Goal: Information Seeking & Learning: Learn about a topic

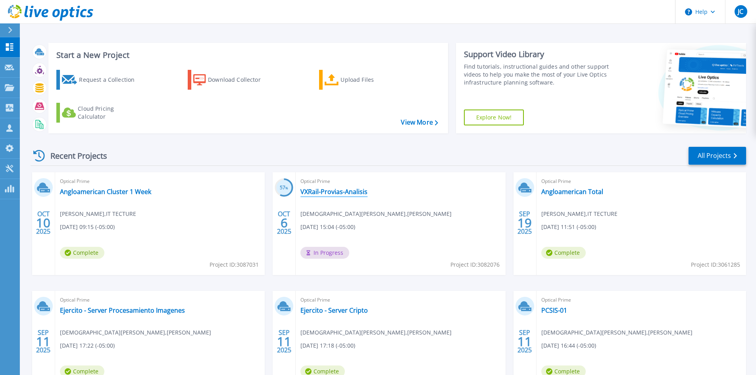
click at [341, 193] on link "VXRail-Provias-Analisis" at bounding box center [334, 192] width 67 height 8
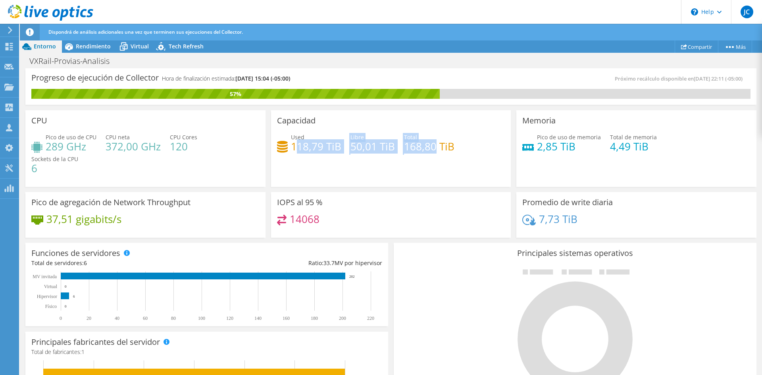
drag, startPoint x: 292, startPoint y: 147, endPoint x: 438, endPoint y: 143, distance: 145.8
click at [434, 143] on div "Used 118,79 TiB Libre 50,01 TiB Total 168,80 TiB" at bounding box center [391, 146] width 228 height 26
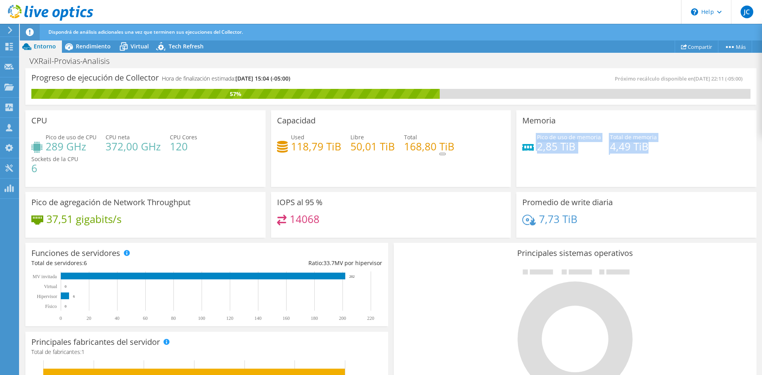
drag, startPoint x: 558, startPoint y: 147, endPoint x: 640, endPoint y: 143, distance: 82.7
click at [640, 143] on div "Pico de uso de memoria 2,85 TiB Total de memoria 4,49 TiB" at bounding box center [637, 146] width 228 height 26
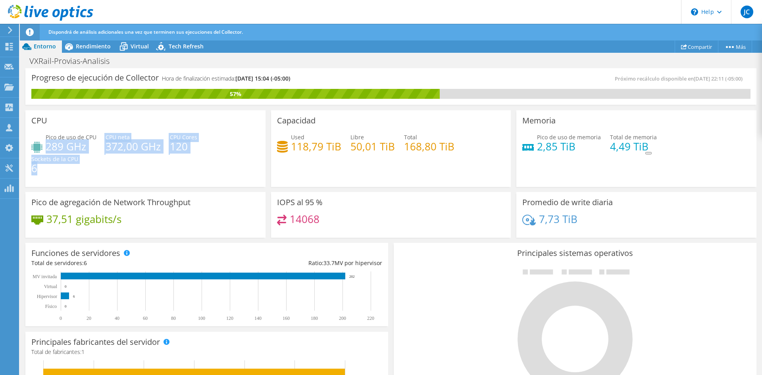
drag, startPoint x: 46, startPoint y: 147, endPoint x: 197, endPoint y: 177, distance: 154.2
click at [197, 177] on div "Pico de uso de CPU 289 GHz CPU neta 372,00 GHz CPU Cores 120 Sockets de la CPU 6" at bounding box center [145, 157] width 228 height 48
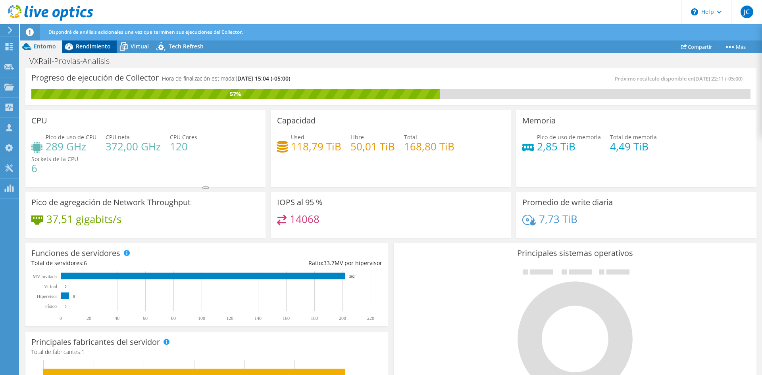
click at [87, 50] on span "Rendimiento" at bounding box center [93, 46] width 35 height 8
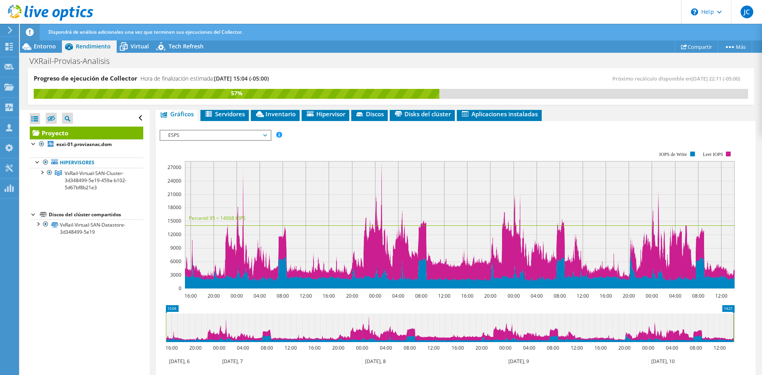
scroll to position [159, 0]
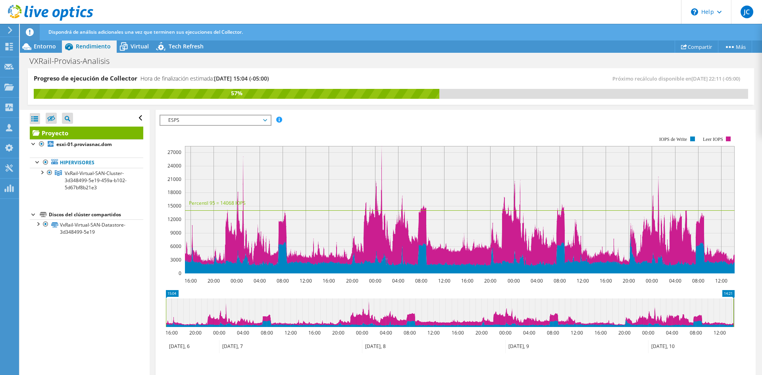
click at [189, 125] on span "ESPS" at bounding box center [215, 121] width 102 height 10
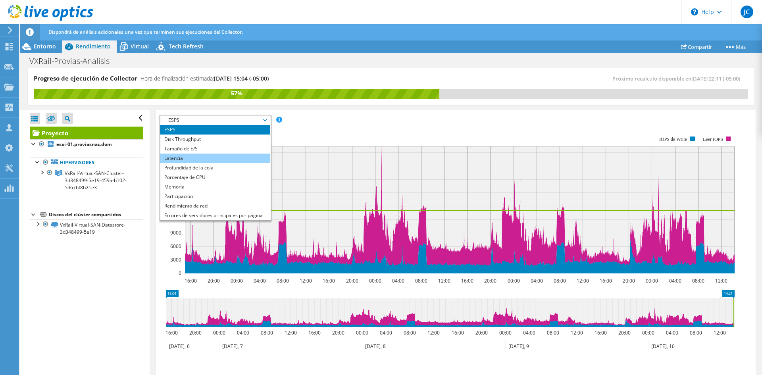
click at [188, 163] on li "Latencia" at bounding box center [215, 159] width 110 height 10
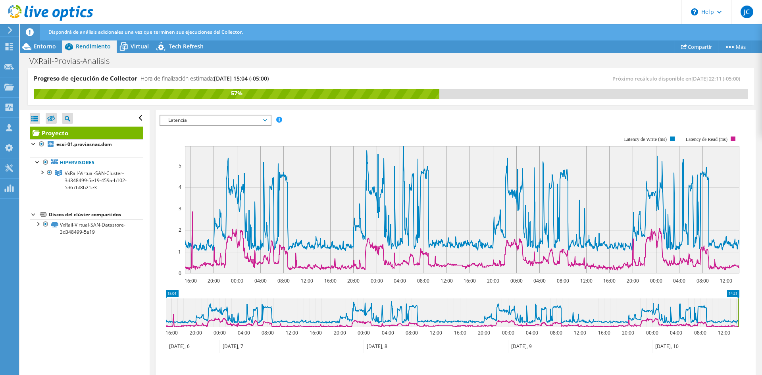
click at [202, 125] on span "Latencia" at bounding box center [215, 121] width 102 height 10
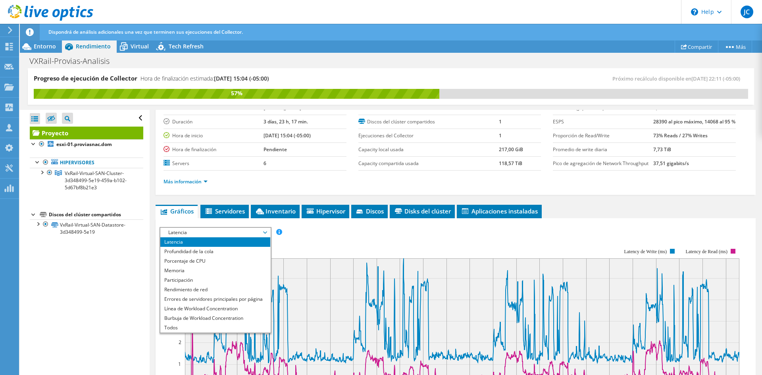
scroll to position [0, 0]
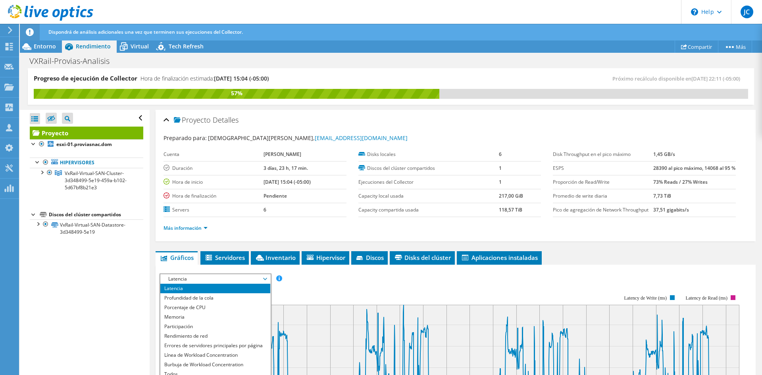
click at [403, 129] on div "Preparado para: Jesus Calle, jcalle@jevansa.com.pe Cuenta J Evans Duración 3 dí…" at bounding box center [456, 184] width 584 height 110
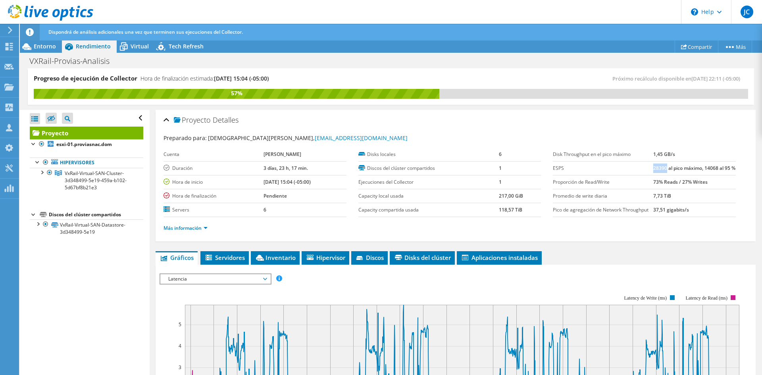
drag, startPoint x: 648, startPoint y: 168, endPoint x: 661, endPoint y: 167, distance: 12.8
click at [661, 167] on b "28390 al pico máximo, 14068 al 95 %" at bounding box center [695, 168] width 82 height 7
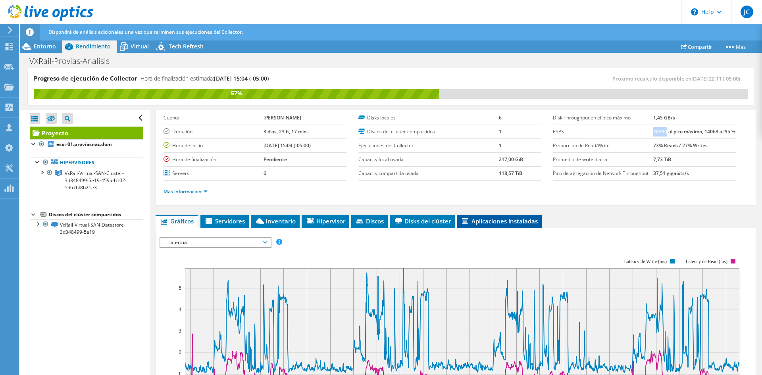
scroll to position [79, 0]
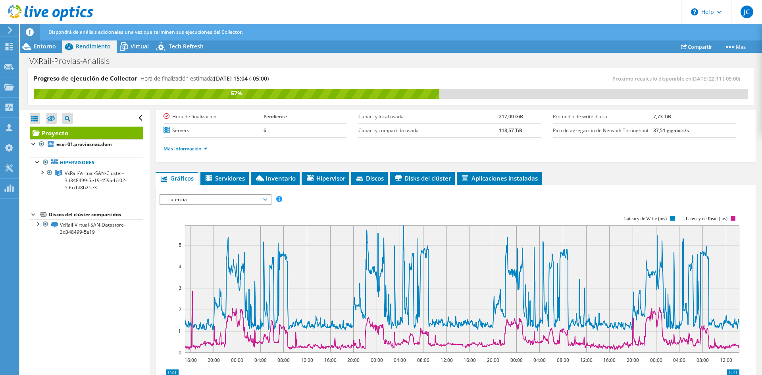
click at [167, 204] on span "Latencia" at bounding box center [215, 200] width 102 height 10
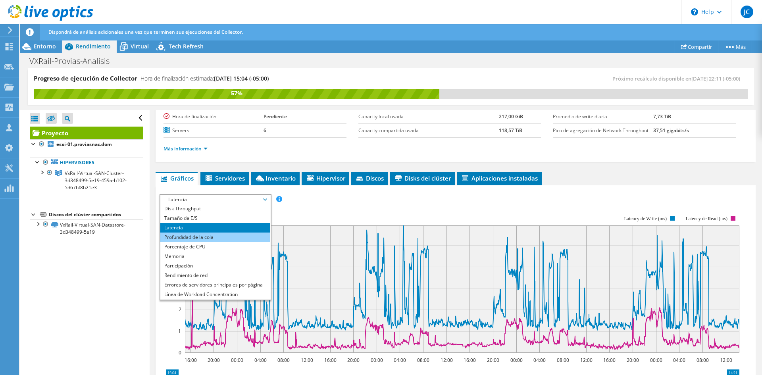
scroll to position [0, 0]
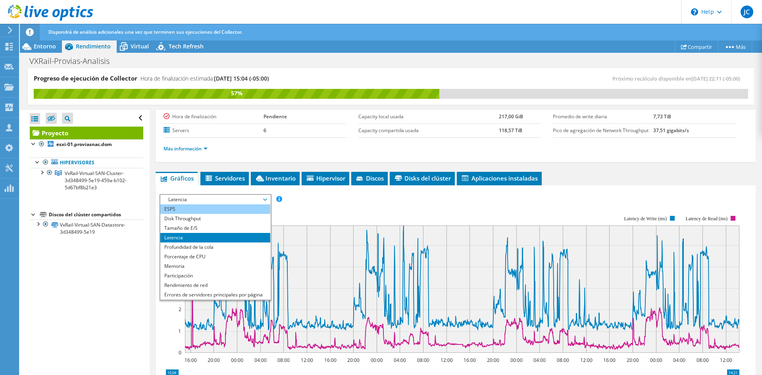
click at [199, 214] on li "ESPS" at bounding box center [215, 209] width 110 height 10
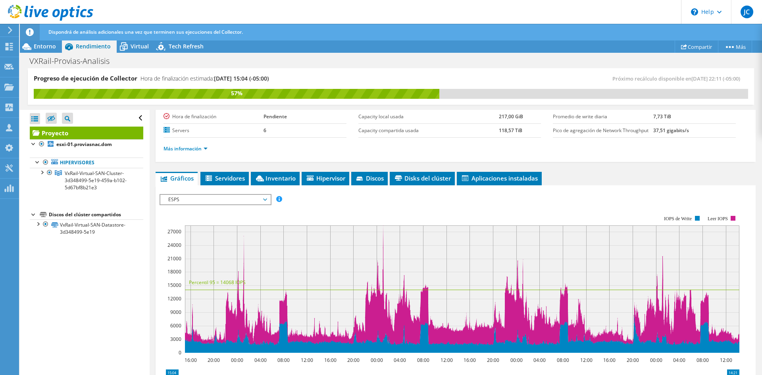
scroll to position [199, 0]
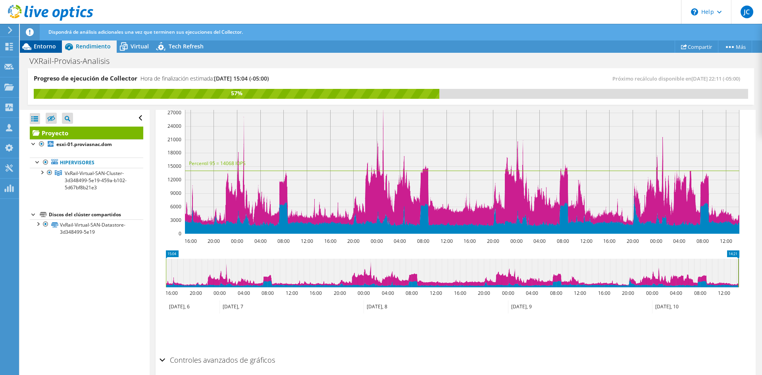
click at [31, 48] on icon at bounding box center [26, 46] width 9 height 7
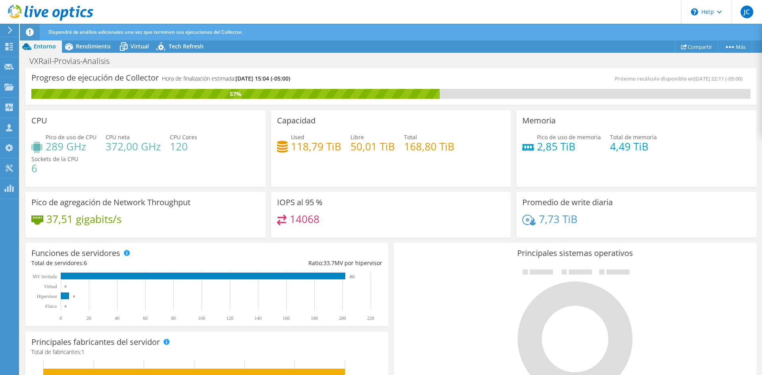
scroll to position [40, 0]
click at [85, 49] on span "Rendimiento" at bounding box center [93, 46] width 35 height 8
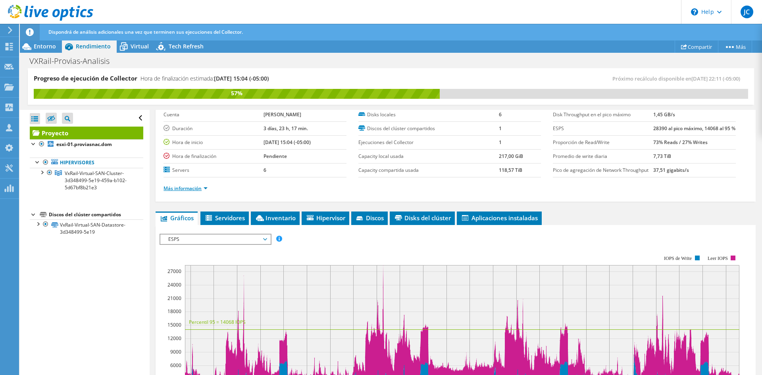
click at [175, 192] on link "Más información" at bounding box center [186, 188] width 44 height 7
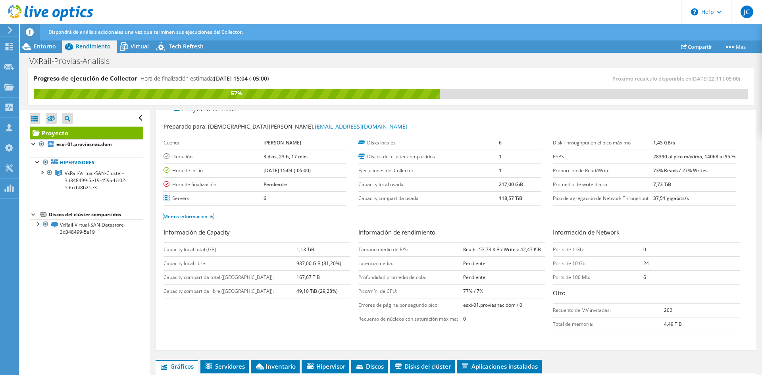
scroll to position [0, 0]
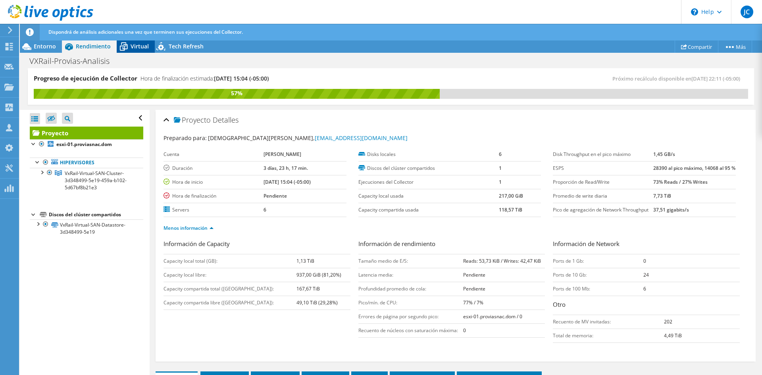
click at [128, 49] on icon at bounding box center [124, 47] width 14 height 14
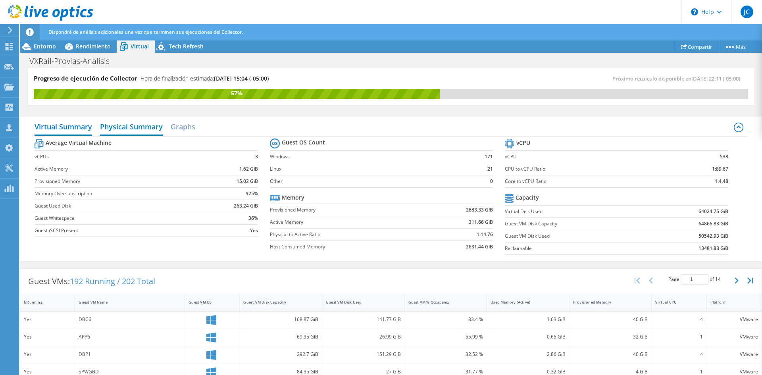
click at [123, 127] on h2 "Physical Summary" at bounding box center [131, 127] width 63 height 17
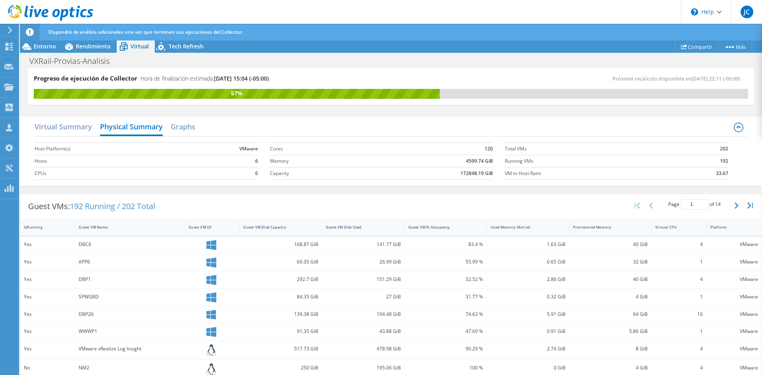
click at [98, 128] on div "Virtual Summary Physical Summary Graphs" at bounding box center [391, 128] width 713 height 18
click at [91, 126] on h2 "Virtual Summary" at bounding box center [64, 127] width 58 height 17
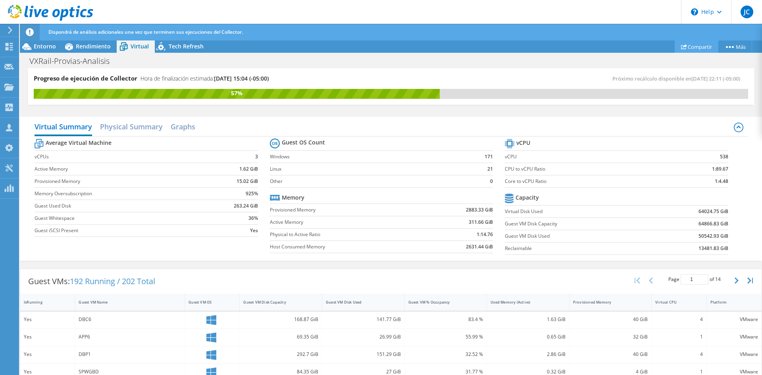
click at [704, 47] on link "Compartir" at bounding box center [697, 46] width 44 height 12
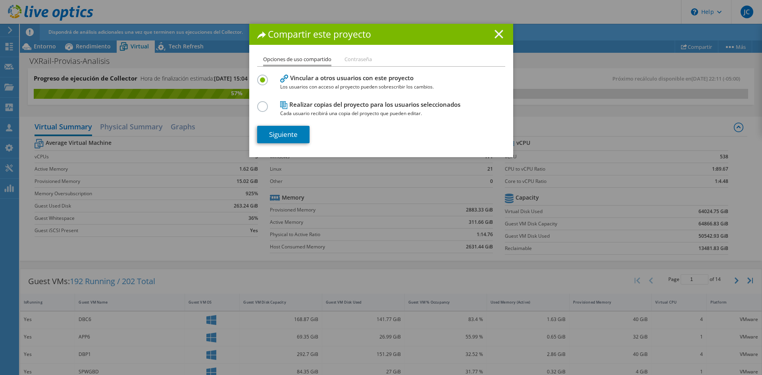
click at [496, 35] on line at bounding box center [499, 34] width 8 height 8
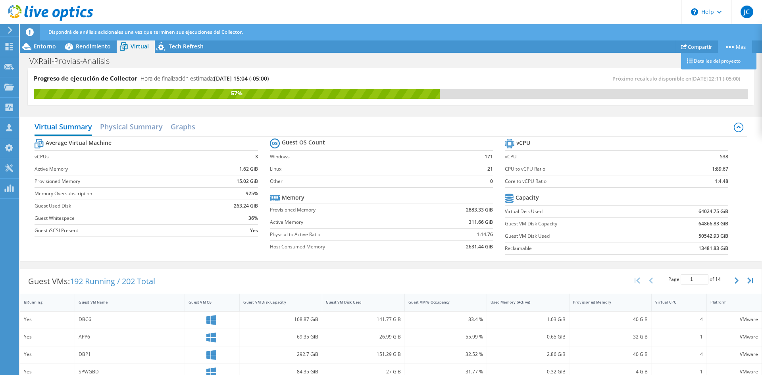
click at [735, 48] on link "Más" at bounding box center [735, 46] width 34 height 12
click at [522, 79] on div "Próximo recálculo disponible en 10/10/2025, 22:11 (-05:00)" at bounding box center [569, 78] width 357 height 9
click at [179, 128] on h2 "Graphs" at bounding box center [183, 127] width 25 height 17
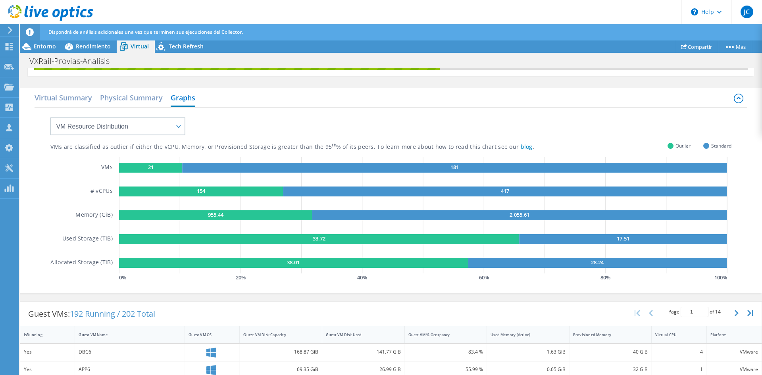
scroll to position [40, 0]
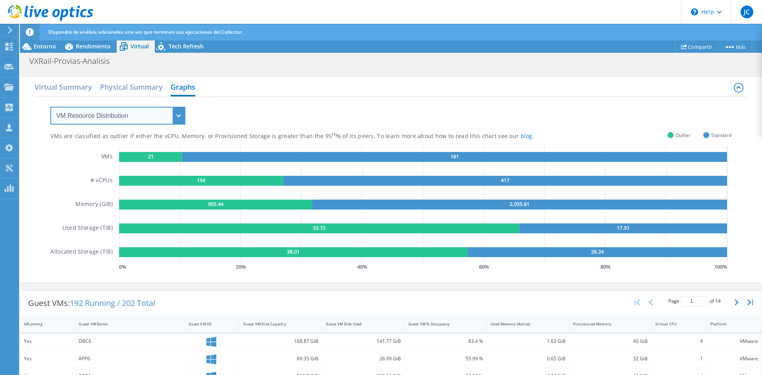
click at [149, 115] on select "VM Resource Distribution Provisioning Contrast Over Provisioning" at bounding box center [117, 116] width 135 height 18
click at [50, 107] on select "VM Resource Distribution Provisioning Contrast Over Provisioning" at bounding box center [117, 116] width 135 height 18
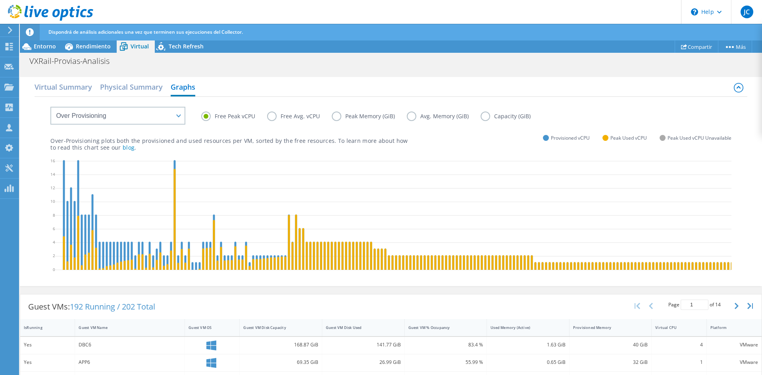
click at [275, 117] on label "Free Avg. vCPU" at bounding box center [299, 117] width 65 height 10
click at [0, 0] on input "Free Avg. vCPU" at bounding box center [0, 0] width 0 height 0
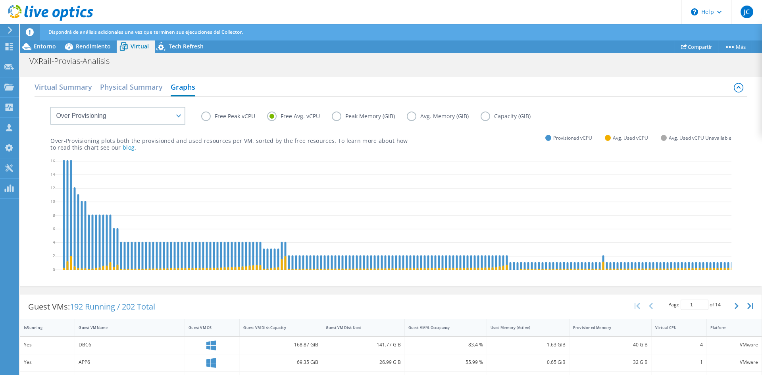
click at [341, 117] on label "Peak Memory (GiB)" at bounding box center [369, 117] width 75 height 10
click at [0, 0] on input "Peak Memory (GiB)" at bounding box center [0, 0] width 0 height 0
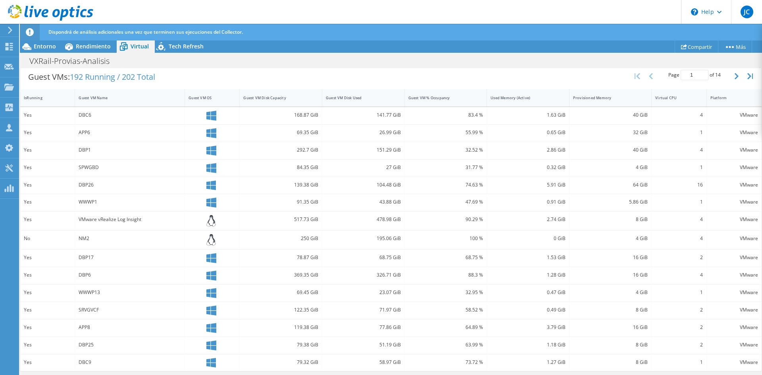
scroll to position [0, 0]
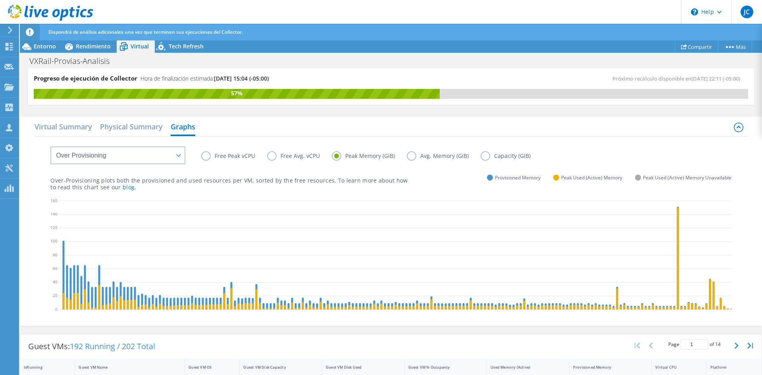
click at [482, 155] on label "Capacity (GiB)" at bounding box center [512, 156] width 62 height 10
click at [0, 0] on input "Capacity (GiB)" at bounding box center [0, 0] width 0 height 0
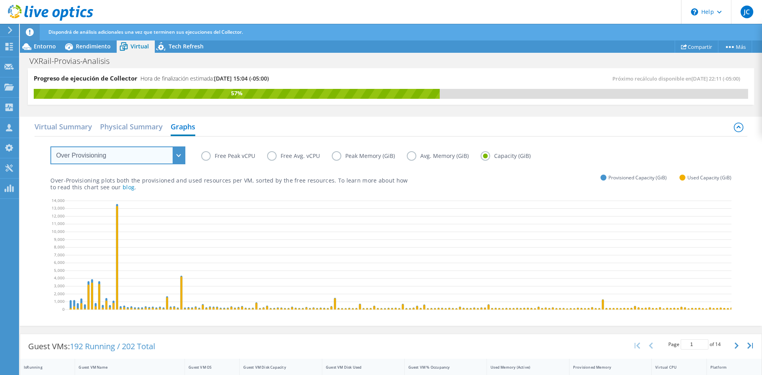
click at [131, 155] on select "VM Resource Distribution Provisioning Contrast Over Provisioning" at bounding box center [117, 156] width 135 height 18
select select "Provisioning Contrast"
click at [50, 147] on select "VM Resource Distribution Provisioning Contrast Over Provisioning" at bounding box center [117, 156] width 135 height 18
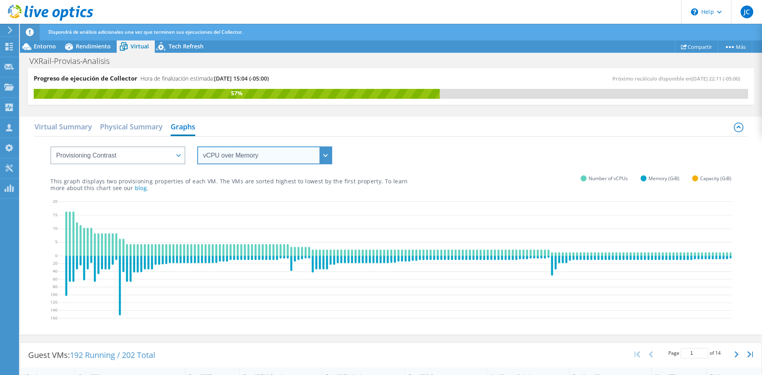
click at [216, 157] on select "vCPU over Memory vCPU over Capacity Memory over vCPU Memory over Capacity Capac…" at bounding box center [264, 156] width 135 height 18
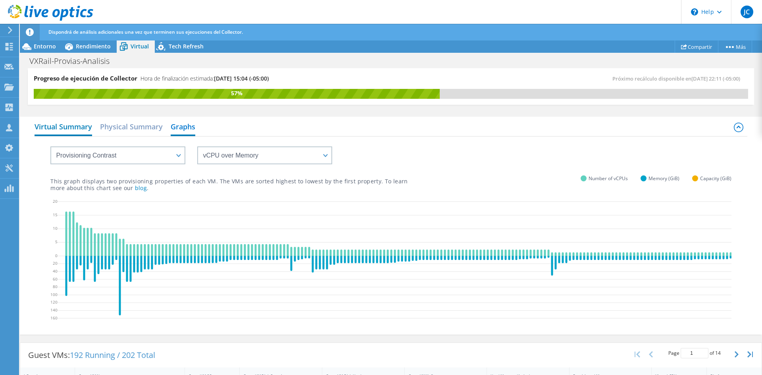
click at [72, 126] on h2 "Virtual Summary" at bounding box center [64, 127] width 58 height 17
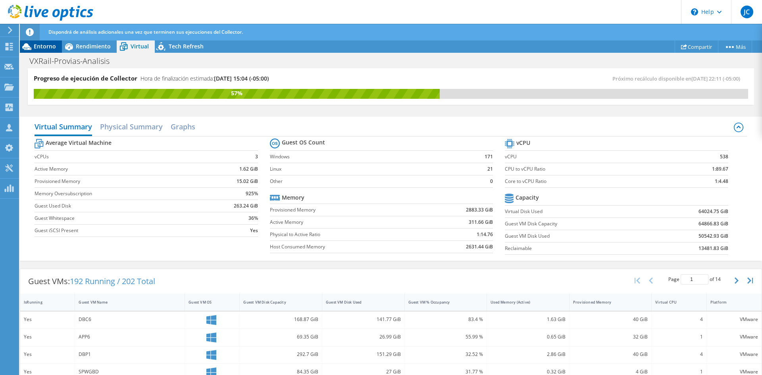
click at [44, 45] on span "Entorno" at bounding box center [45, 46] width 22 height 8
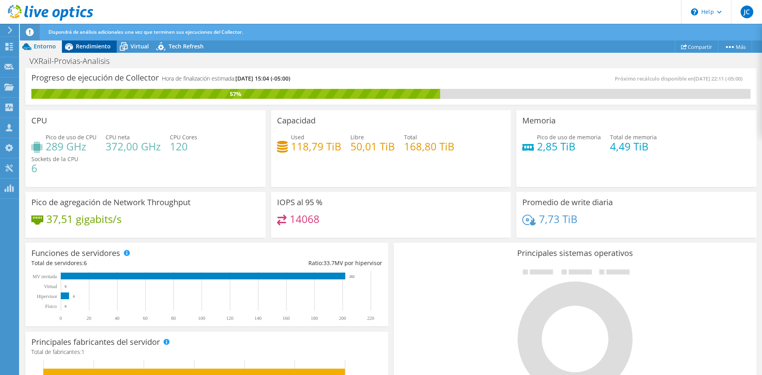
click at [94, 46] on span "Rendimiento" at bounding box center [93, 46] width 35 height 8
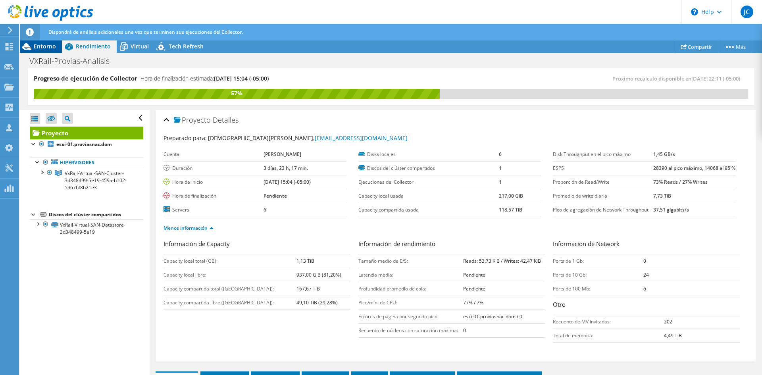
click at [25, 46] on icon at bounding box center [26, 46] width 9 height 7
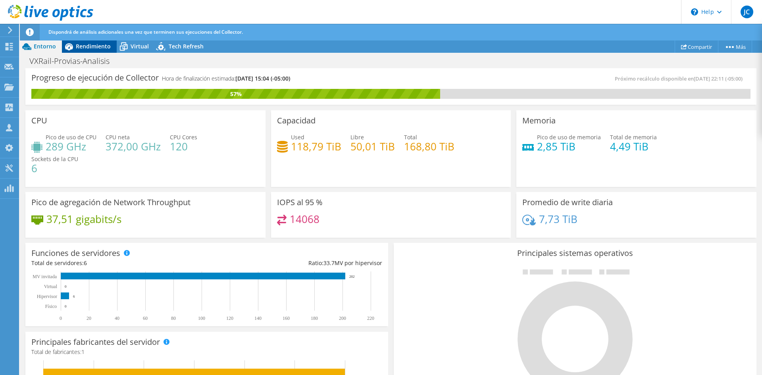
click at [67, 49] on icon at bounding box center [69, 46] width 8 height 7
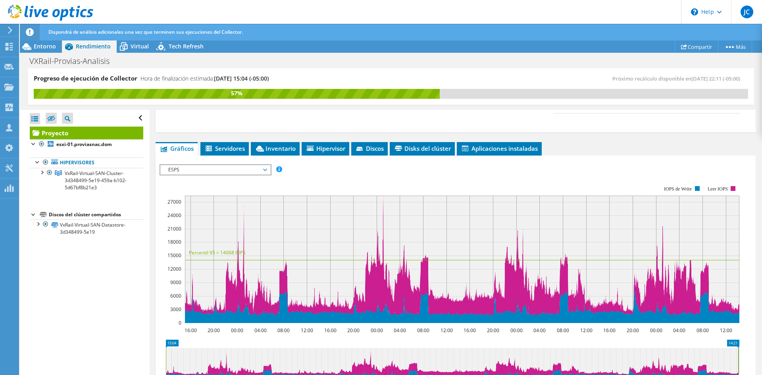
scroll to position [238, 0]
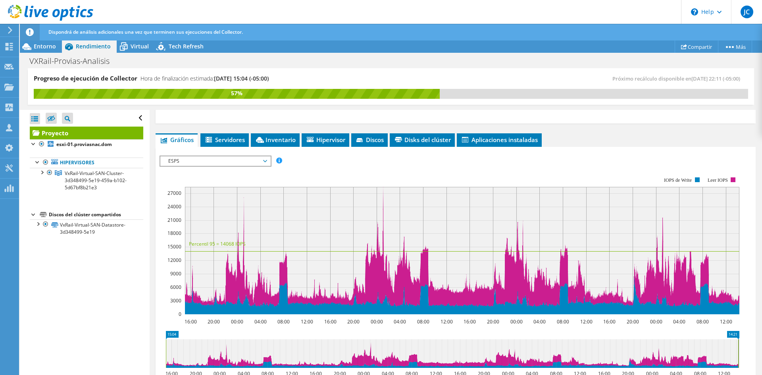
click at [184, 166] on span "ESPS" at bounding box center [215, 161] width 102 height 10
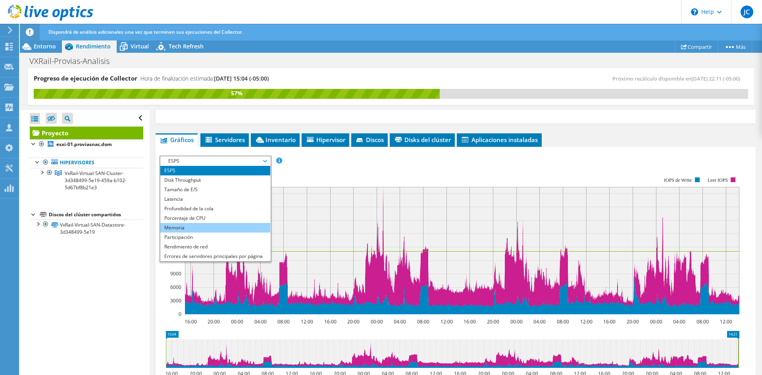
click at [201, 233] on li "Memoria" at bounding box center [215, 228] width 110 height 10
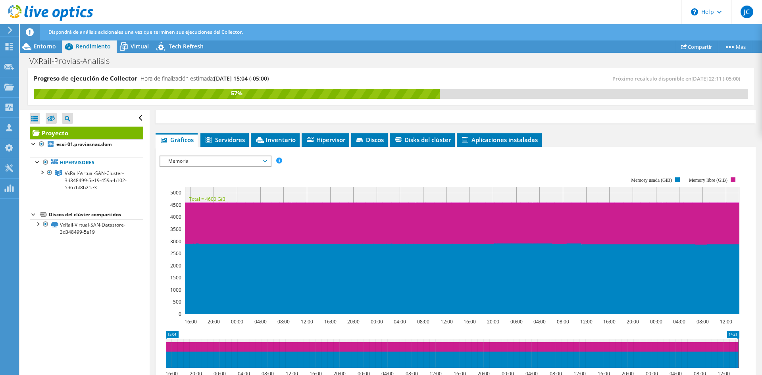
click at [200, 166] on span "Memoria" at bounding box center [215, 161] width 102 height 10
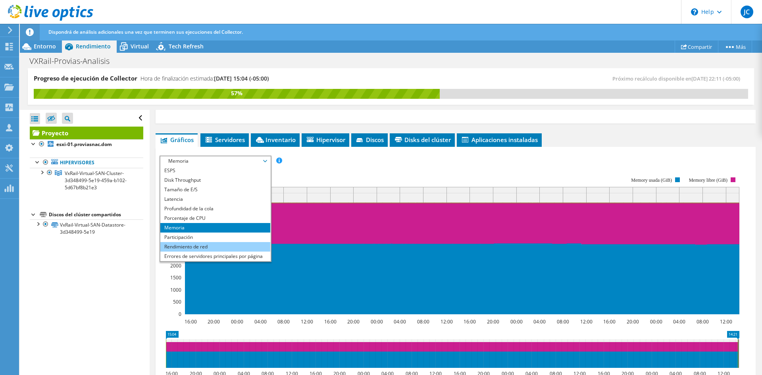
click at [197, 252] on li "Rendimiento de red" at bounding box center [215, 247] width 110 height 10
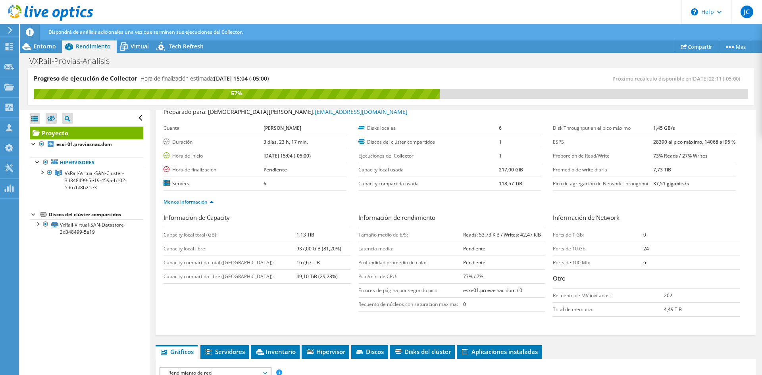
scroll to position [40, 0]
